Goal: Task Accomplishment & Management: Use online tool/utility

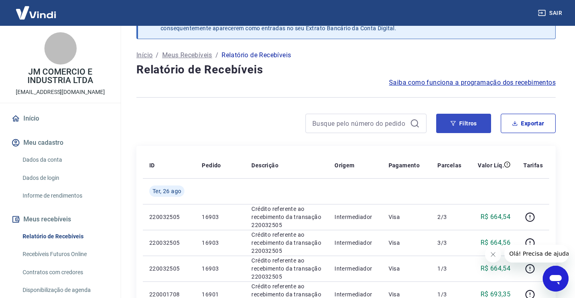
scroll to position [40, 0]
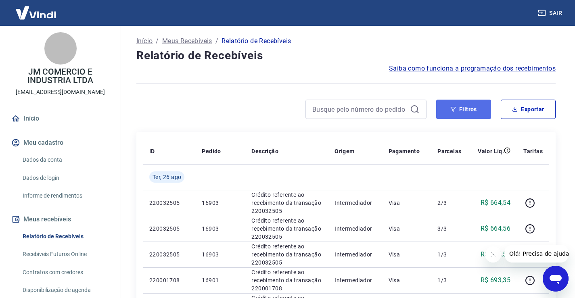
click at [458, 111] on button "Filtros" at bounding box center [464, 109] width 55 height 19
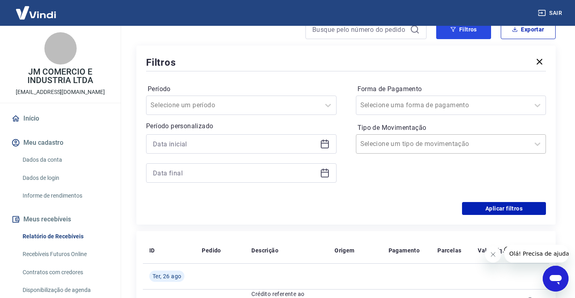
scroll to position [121, 0]
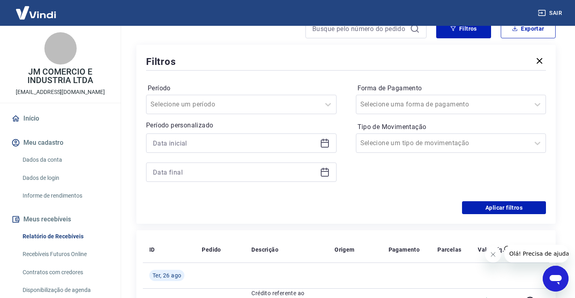
click at [327, 145] on icon at bounding box center [325, 144] width 10 height 10
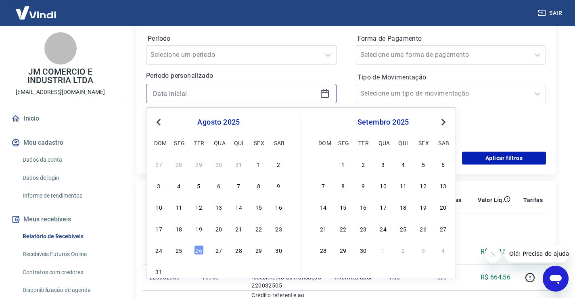
scroll to position [202, 0]
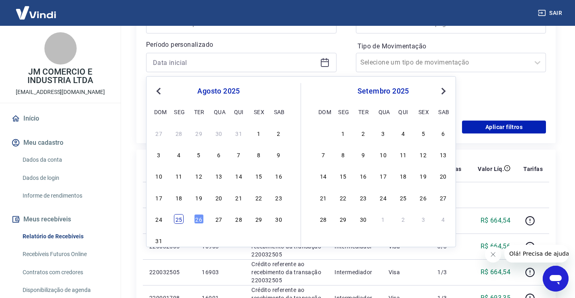
click at [177, 220] on div "25" at bounding box center [179, 219] width 10 height 10
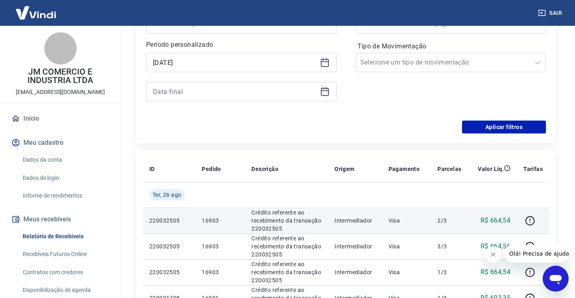
type input "25/08/2025"
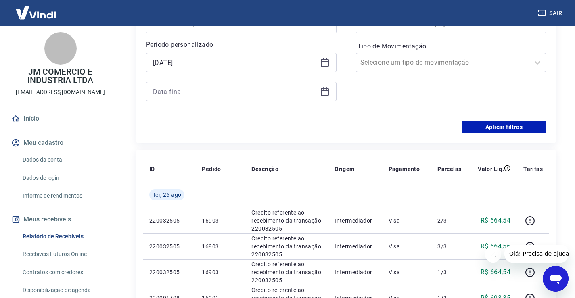
click at [324, 93] on icon at bounding box center [325, 92] width 10 height 10
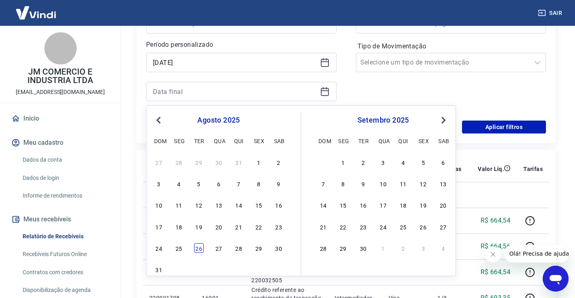
click at [199, 248] on div "26" at bounding box center [199, 249] width 10 height 10
type input "26/08/2025"
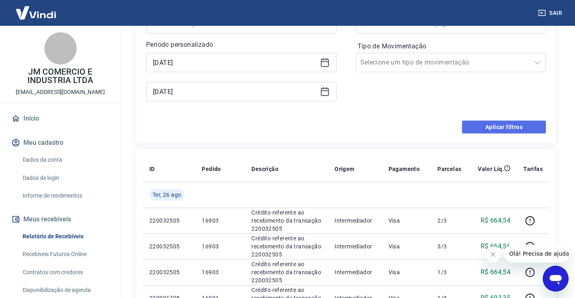
click at [477, 124] on button "Aplicar filtros" at bounding box center [504, 127] width 84 height 13
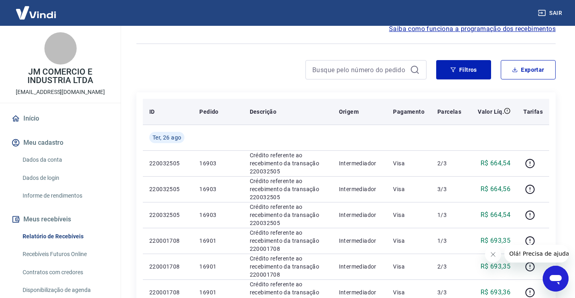
scroll to position [81, 0]
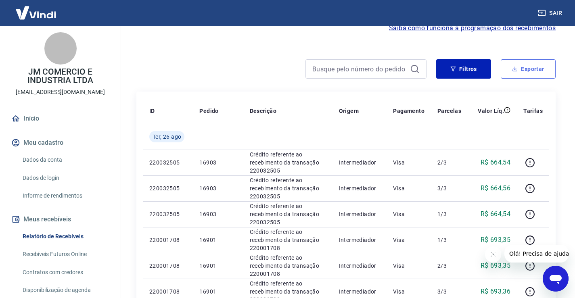
click at [520, 74] on button "Exportar" at bounding box center [528, 68] width 55 height 19
type input "25/08/2025"
type input "26/08/2025"
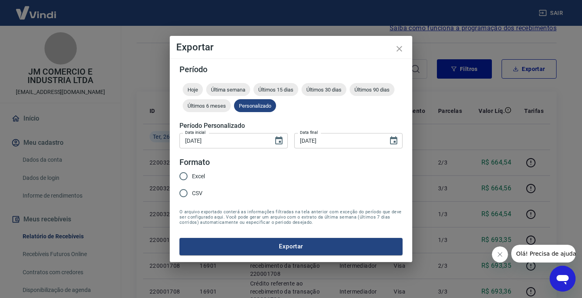
click at [183, 174] on input "Excel" at bounding box center [183, 176] width 17 height 17
radio input "true"
click at [283, 244] on button "Exportar" at bounding box center [290, 246] width 223 height 17
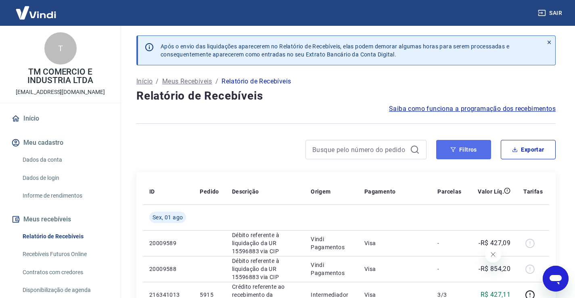
drag, startPoint x: 465, startPoint y: 149, endPoint x: 470, endPoint y: 149, distance: 4.4
click at [468, 150] on button "Filtros" at bounding box center [464, 149] width 55 height 19
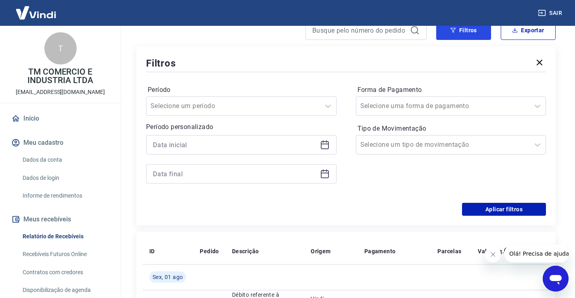
scroll to position [121, 0]
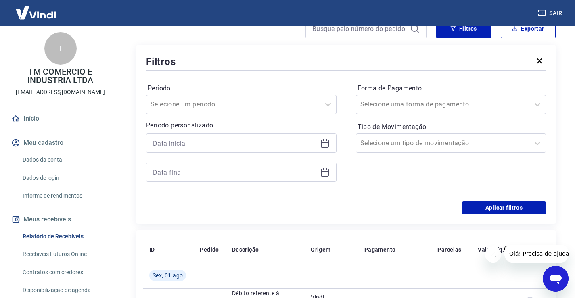
click at [323, 147] on icon at bounding box center [325, 144] width 8 height 8
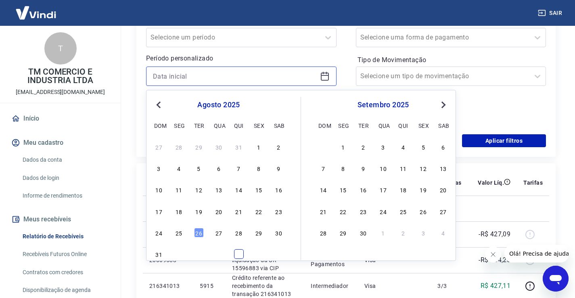
scroll to position [202, 0]
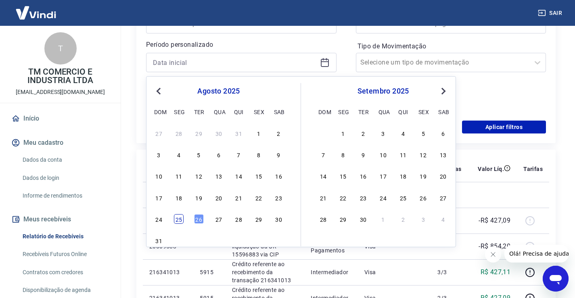
click at [179, 219] on div "25" at bounding box center [179, 219] width 10 height 10
type input "25/08/2025"
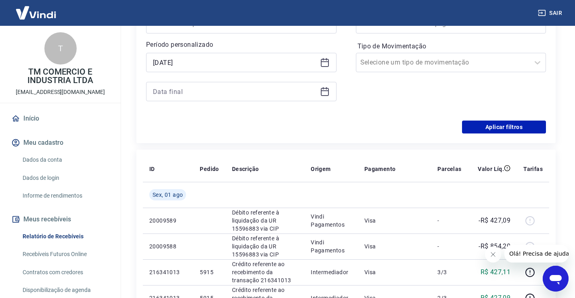
click at [326, 89] on icon at bounding box center [325, 92] width 10 height 10
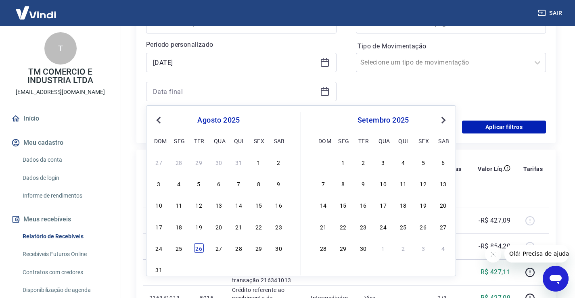
click at [197, 250] on div "26" at bounding box center [199, 249] width 10 height 10
type input "26/08/2025"
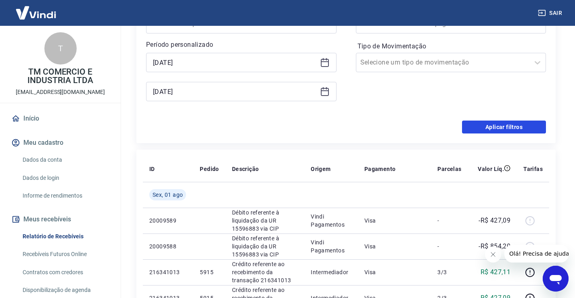
click at [494, 127] on button "Aplicar filtros" at bounding box center [504, 127] width 84 height 13
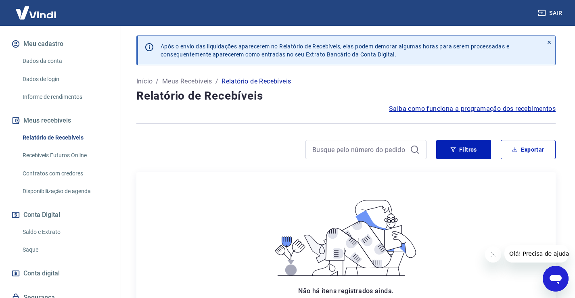
scroll to position [121, 0]
